Goal: Information Seeking & Learning: Learn about a topic

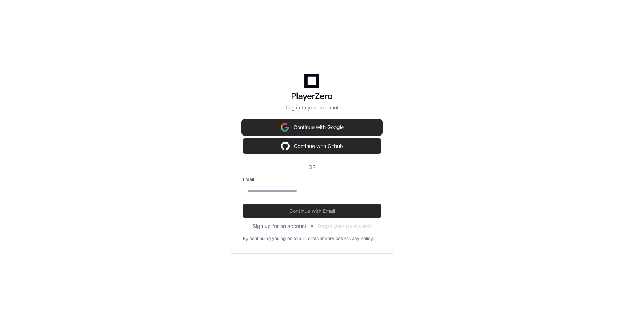
click at [306, 128] on button "Continue with Google" at bounding box center [312, 127] width 138 height 14
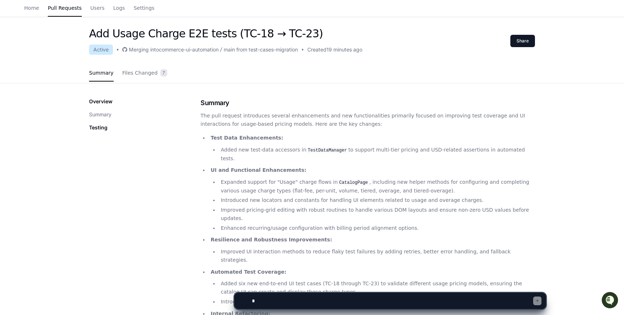
scroll to position [20, 0]
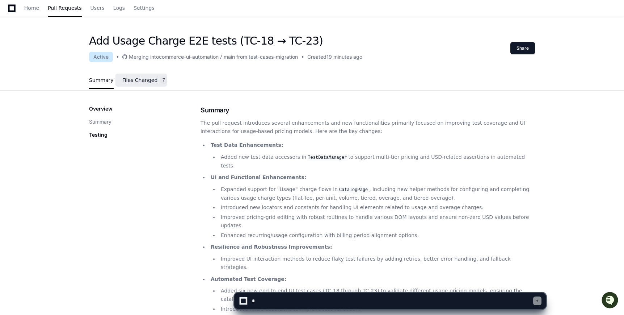
click at [139, 81] on span "Files Changed" at bounding box center [139, 80] width 35 height 4
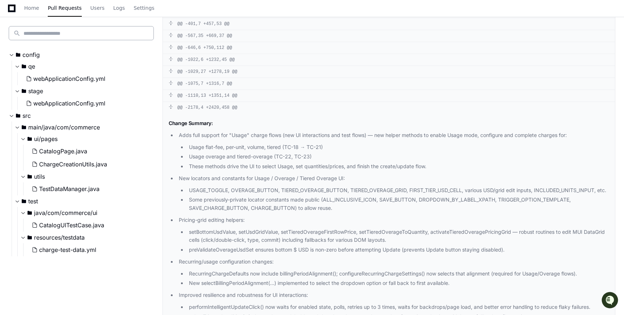
scroll to position [0, 0]
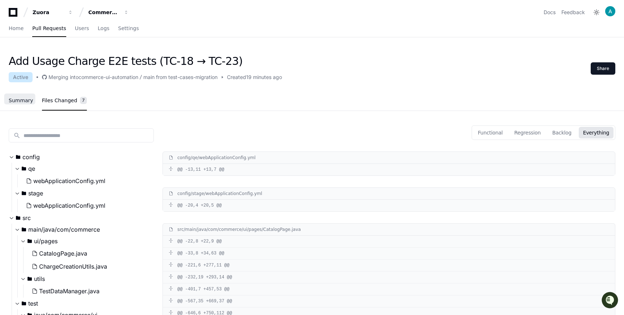
click at [25, 102] on span "Summary" at bounding box center [21, 100] width 25 height 4
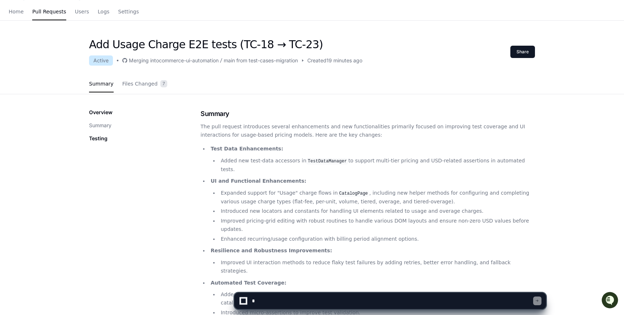
scroll to position [18, 0]
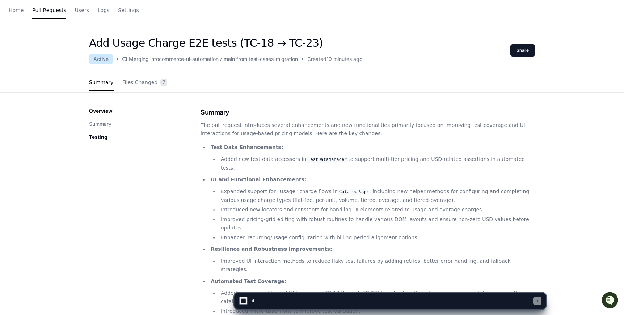
click at [96, 137] on p "Testing" at bounding box center [98, 136] width 18 height 7
click at [106, 124] on button "Summary" at bounding box center [100, 123] width 22 height 7
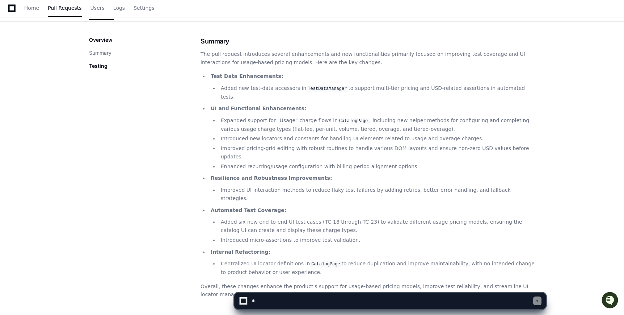
scroll to position [108, 0]
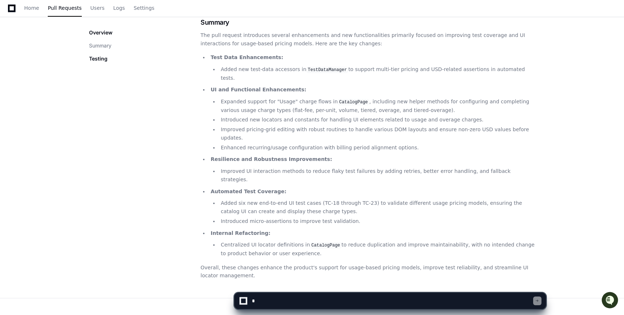
click at [287, 303] on textarea at bounding box center [392, 301] width 283 height 16
type textarea "**********"
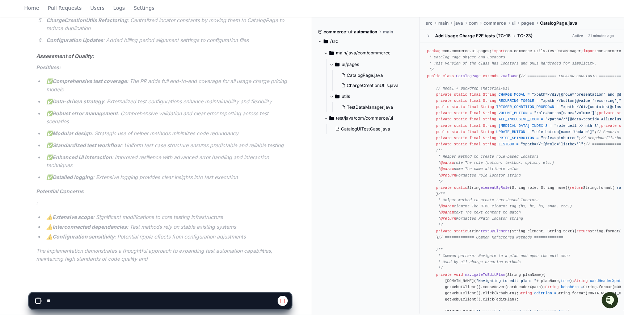
scroll to position [624, 0]
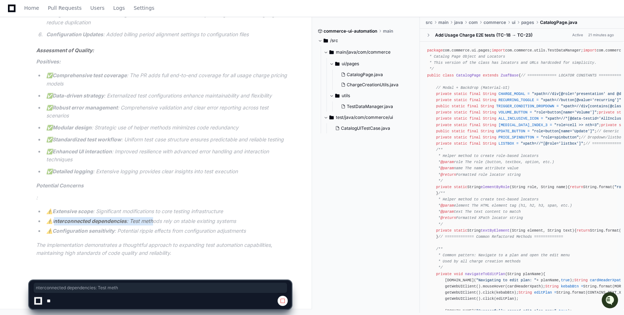
drag, startPoint x: 55, startPoint y: 223, endPoint x: 152, endPoint y: 220, distance: 97.5
click at [152, 221] on li "⚠️ Interconnected dependencies : Test methods rely on stable existing systems" at bounding box center [167, 221] width 247 height 8
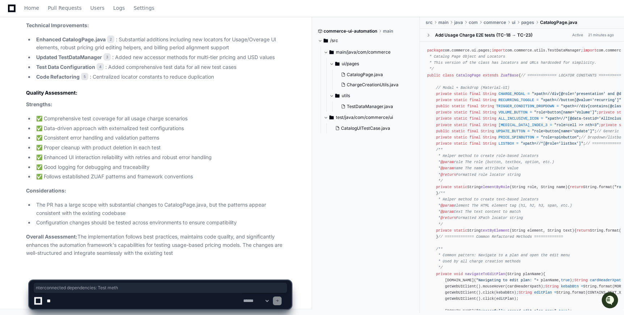
scroll to position [581, 0]
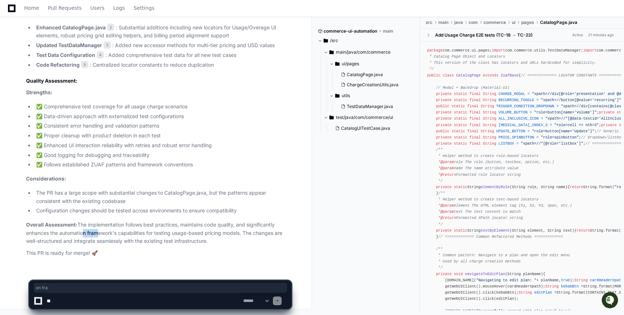
drag, startPoint x: 80, startPoint y: 231, endPoint x: 94, endPoint y: 231, distance: 14.1
click at [94, 231] on p "Overall Assessment: The implementation follows best practices, maintains code q…" at bounding box center [158, 233] width 265 height 25
click at [100, 234] on p "Overall Assessment: The implementation follows best practices, maintains code q…" at bounding box center [158, 233] width 265 height 25
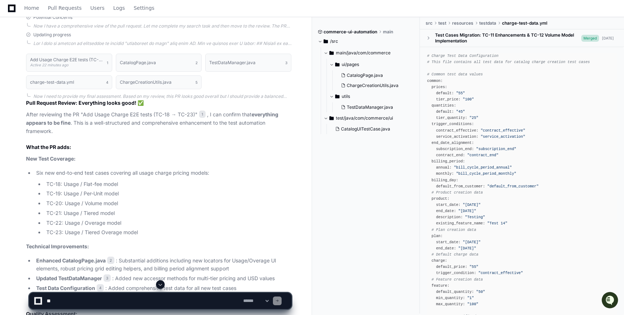
scroll to position [348, 0]
click at [279, 301] on div "**********" at bounding box center [161, 301] width 254 height 16
click at [270, 301] on select "**********" at bounding box center [256, 300] width 28 height 5
select select "*********"
click at [242, 298] on select "**********" at bounding box center [256, 300] width 28 height 5
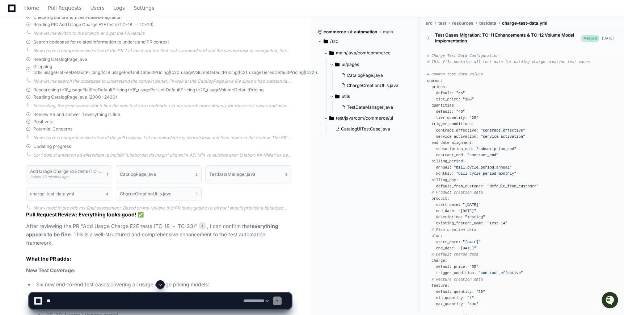
scroll to position [240, 0]
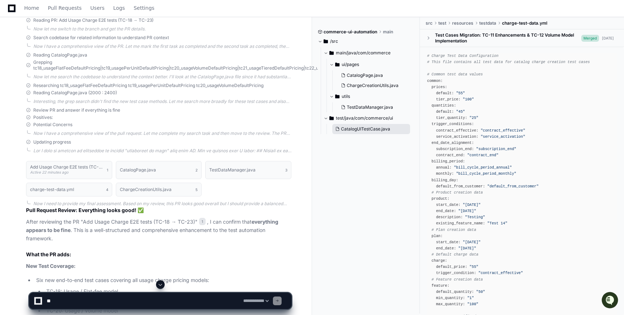
click at [357, 129] on span "CatalogUITestCase.java" at bounding box center [365, 129] width 49 height 6
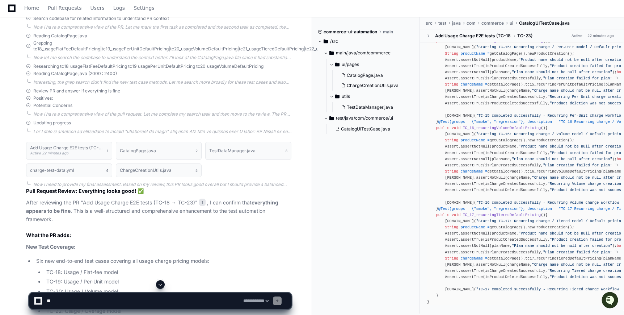
scroll to position [262, 0]
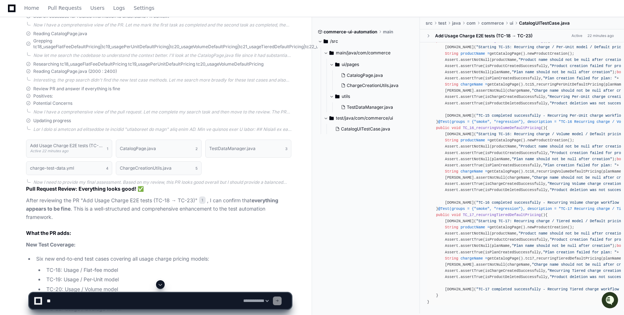
click at [391, 32] on span "main" at bounding box center [388, 32] width 10 height 6
click at [121, 297] on textarea at bounding box center [143, 301] width 197 height 16
type textarea "**********"
select select "*********"
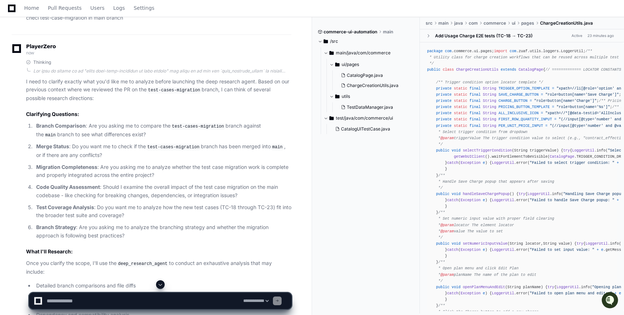
scroll to position [954, 0]
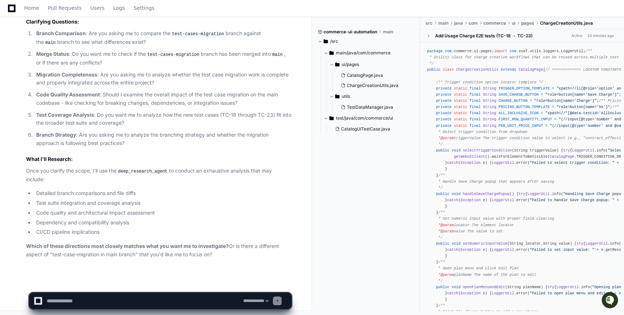
drag, startPoint x: 540, startPoint y: 34, endPoint x: 460, endPoint y: 37, distance: 80.4
click at [457, 37] on div "Add Usage Charge E2E tests (TC-18 → TC-23) Active 23 minutes ago" at bounding box center [522, 35] width 193 height 13
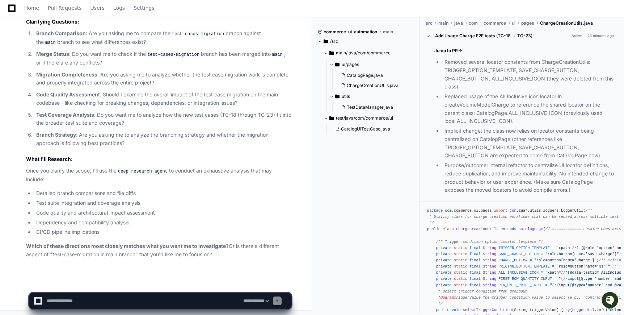
click at [460, 37] on div "Add Usage Charge E2E tests (TC-18 → TC-23)" at bounding box center [483, 36] width 97 height 6
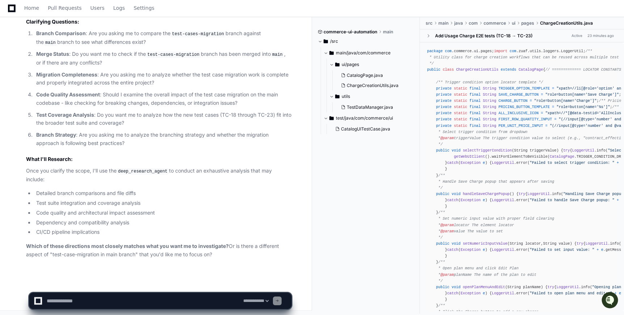
click at [460, 37] on div "Add Usage Charge E2E tests (TC-18 → TC-23)" at bounding box center [483, 36] width 97 height 6
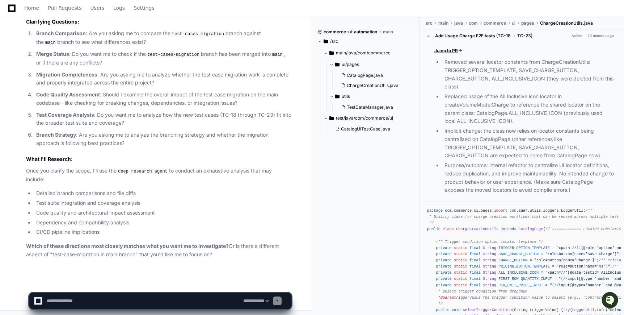
click at [450, 53] on span "Jump to PR" at bounding box center [447, 51] width 24 height 6
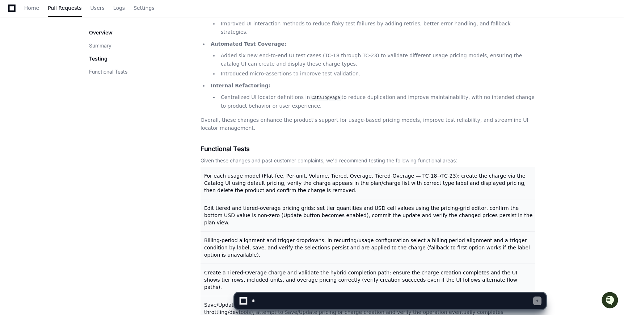
scroll to position [303, 0]
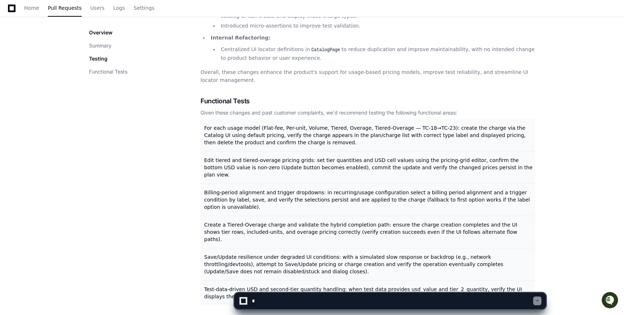
click at [273, 297] on textarea at bounding box center [392, 301] width 283 height 16
type textarea "**********"
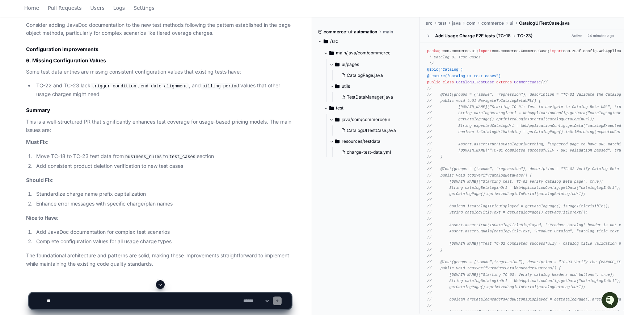
scroll to position [1065, 0]
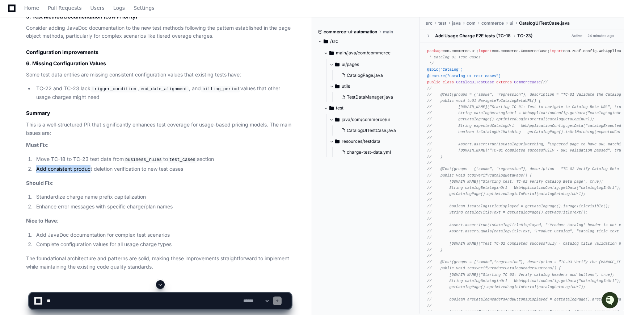
drag, startPoint x: 48, startPoint y: 175, endPoint x: 87, endPoint y: 177, distance: 38.8
click at [89, 173] on ol "Move TC-18 to TC-23 test data from business_rules to test_cases section Add con…" at bounding box center [158, 164] width 265 height 18
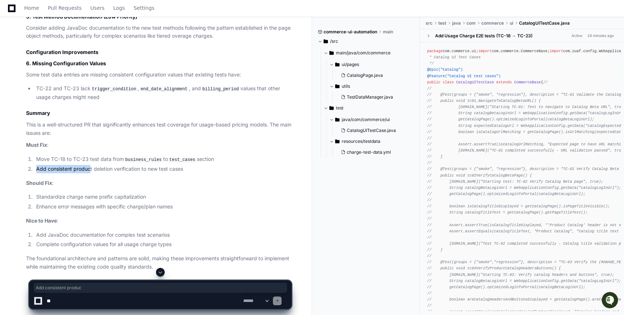
click at [95, 173] on li "Add consistent product deletion verification to new test cases" at bounding box center [163, 169] width 258 height 8
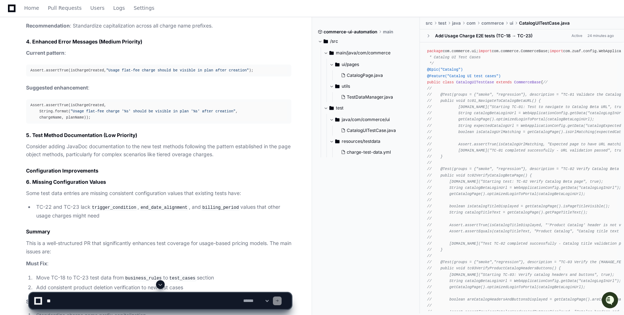
scroll to position [955, 0]
